Goal: Transaction & Acquisition: Purchase product/service

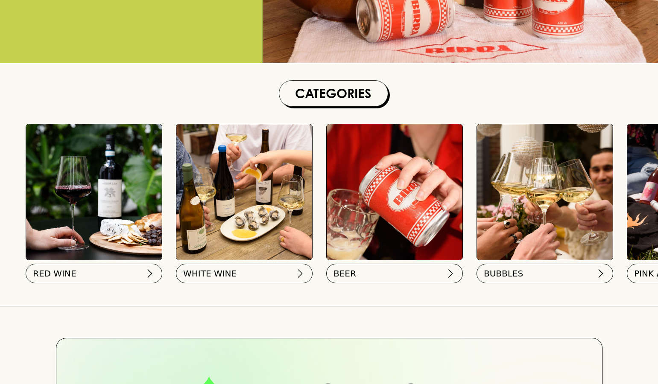
scroll to position [231, 0]
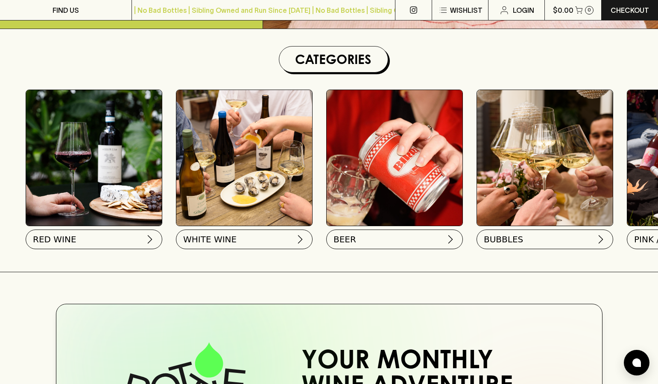
click at [115, 122] on img at bounding box center [94, 158] width 136 height 136
click at [104, 241] on button "RED WINE" at bounding box center [93, 238] width 137 height 20
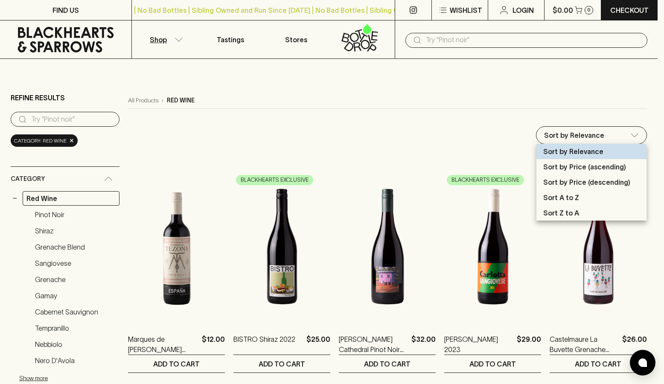
click at [604, 166] on p "Sort by Price (ascending)" at bounding box center [584, 167] width 83 height 10
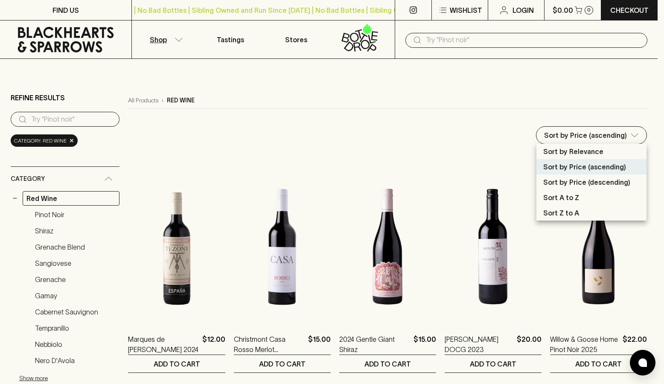
click at [586, 179] on p "Sort by Price (descending)" at bounding box center [586, 182] width 87 height 10
type input "price:desc"
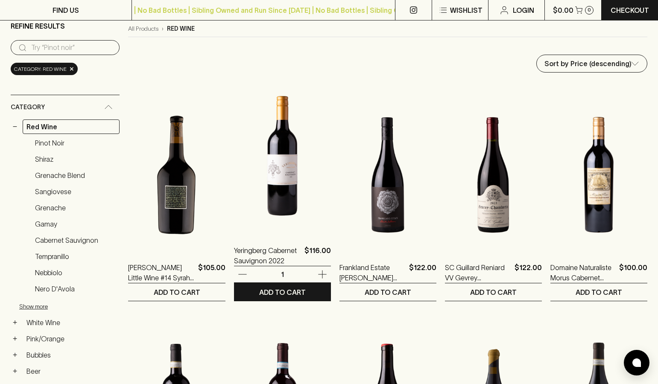
scroll to position [80, 0]
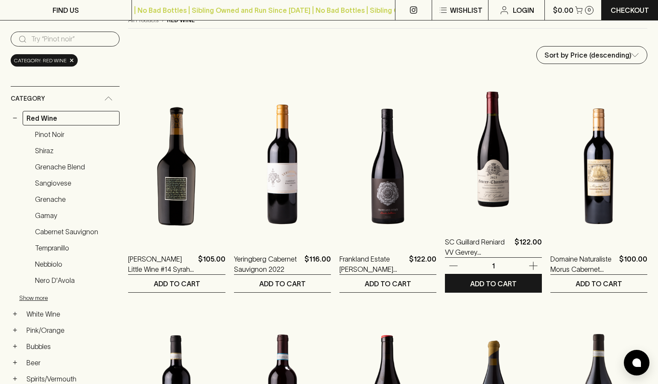
click at [485, 179] on img at bounding box center [493, 149] width 97 height 149
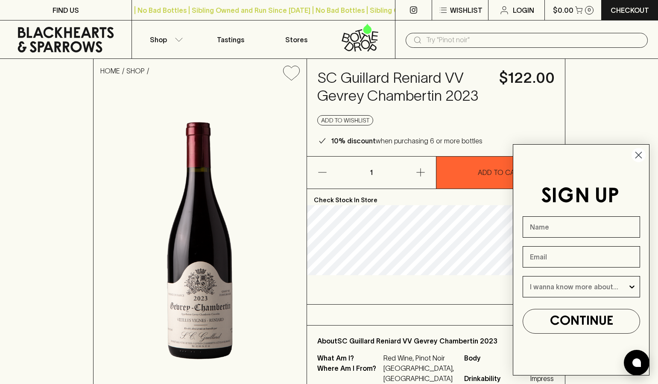
click at [638, 155] on icon "Close dialog" at bounding box center [638, 155] width 6 height 6
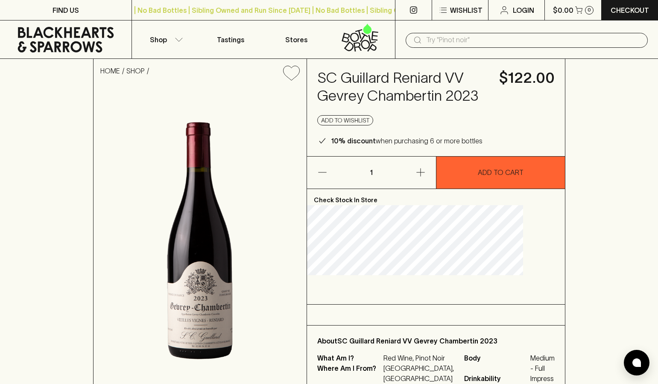
click at [249, 213] on img at bounding box center [199, 240] width 213 height 306
click at [635, 93] on div "HOME SHOP SC Guillard Reniard VV Gevrey Chambertin 2023 $122.00 Add to wishlist…" at bounding box center [329, 226] width 658 height 335
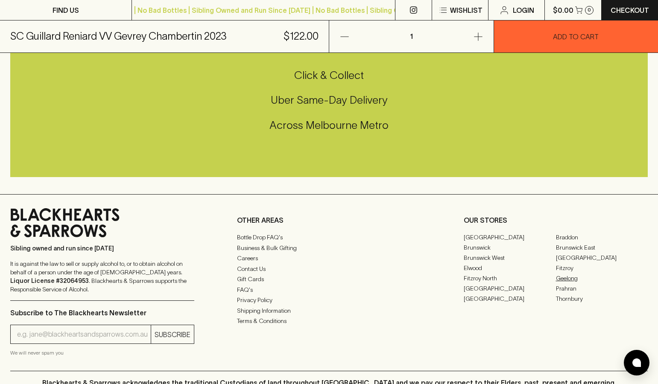
scroll to position [576, 0]
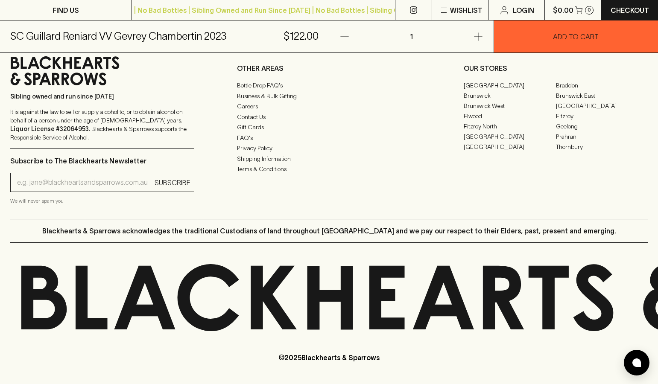
click at [408, 6] on link at bounding box center [413, 10] width 36 height 20
